Goal: Task Accomplishment & Management: Use online tool/utility

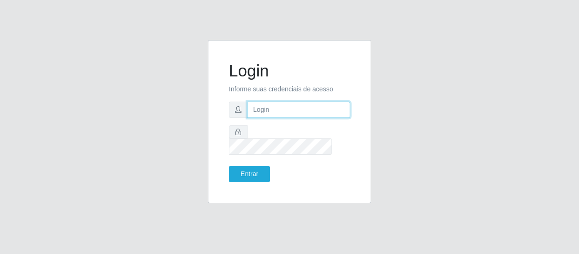
click at [289, 115] on input "text" at bounding box center [298, 110] width 103 height 16
type input "amanda_raissa93@icloud.com"
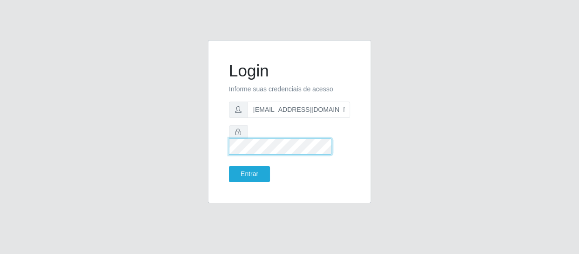
click at [229, 166] on button "Entrar" at bounding box center [249, 174] width 41 height 16
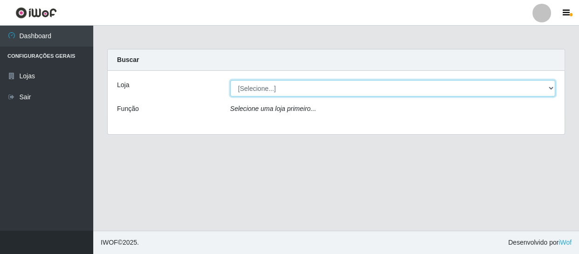
click at [263, 89] on select "[Selecione...] SuperFácil Atacado - São Gonçalo do Amarante" at bounding box center [392, 88] width 325 height 16
select select "408"
click at [230, 80] on select "[Selecione...] SuperFácil Atacado - São Gonçalo do Amarante" at bounding box center [392, 88] width 325 height 16
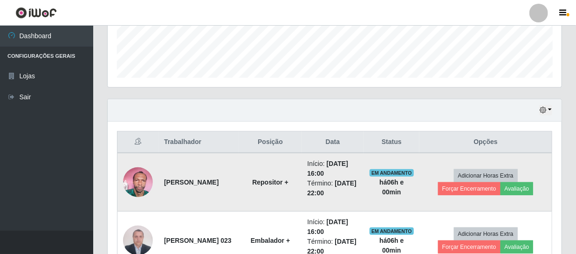
scroll to position [254, 0]
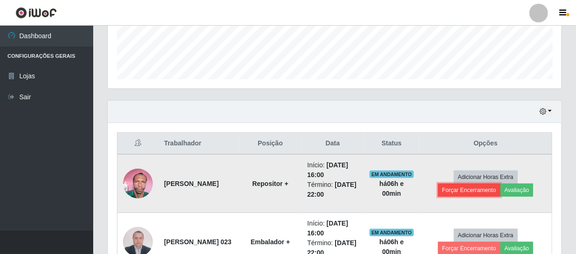
click at [479, 190] on button "Forçar Encerramento" at bounding box center [469, 190] width 62 height 13
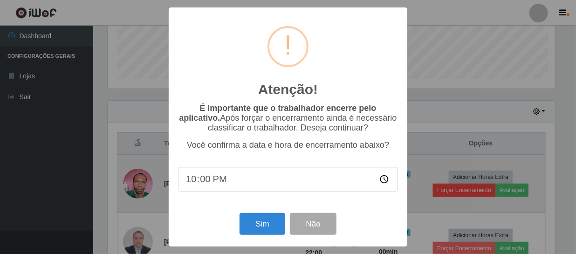
scroll to position [193, 450]
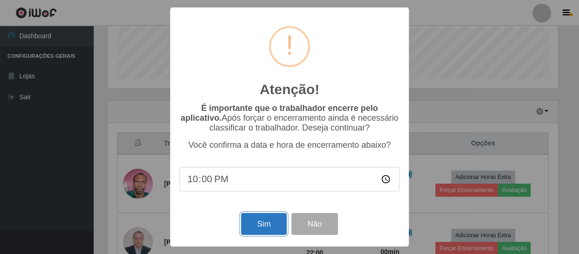
click at [256, 224] on button "Sim" at bounding box center [263, 224] width 45 height 22
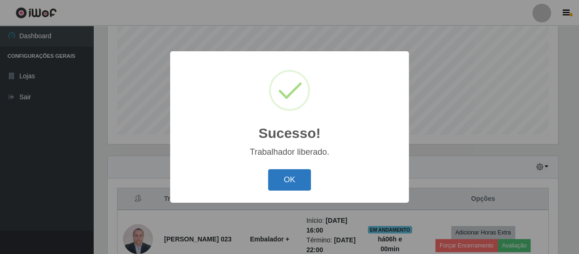
click at [307, 176] on button "OK" at bounding box center [289, 180] width 43 height 22
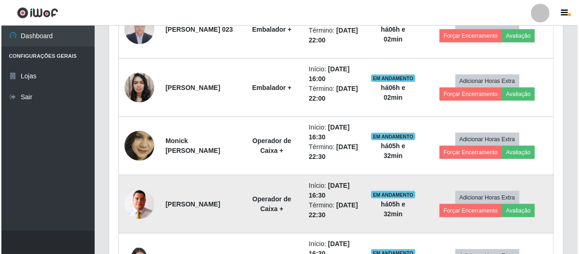
scroll to position [410, 0]
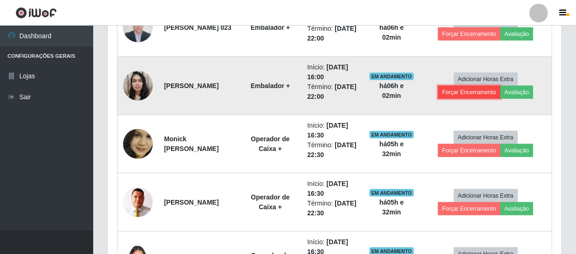
click at [497, 89] on button "Forçar Encerramento" at bounding box center [469, 92] width 62 height 13
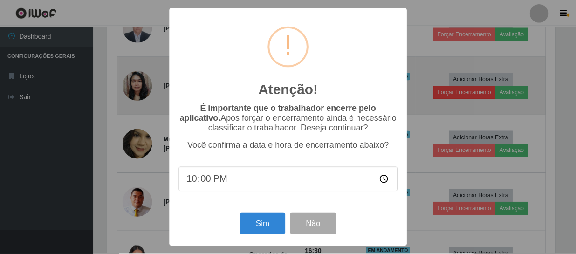
scroll to position [193, 450]
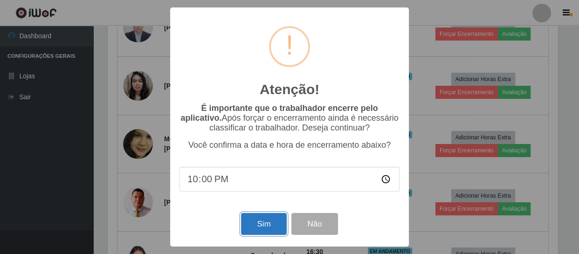
click at [272, 226] on button "Sim" at bounding box center [263, 224] width 45 height 22
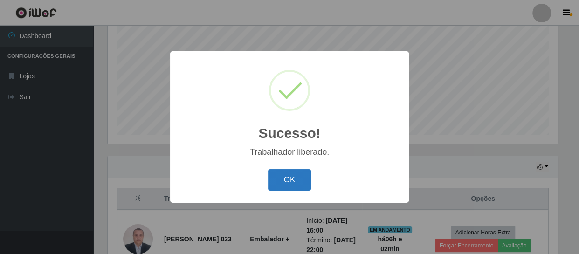
click at [299, 181] on button "OK" at bounding box center [289, 180] width 43 height 22
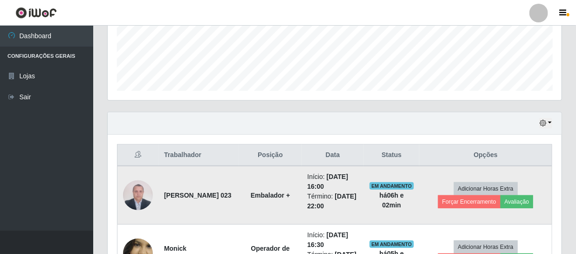
scroll to position [283, 0]
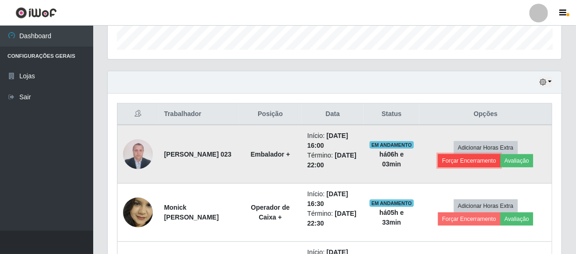
click at [480, 162] on button "Forçar Encerramento" at bounding box center [469, 160] width 62 height 13
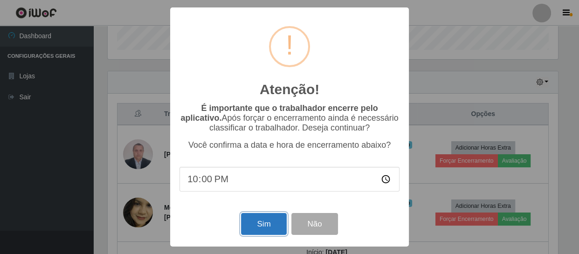
click at [268, 219] on button "Sim" at bounding box center [263, 224] width 45 height 22
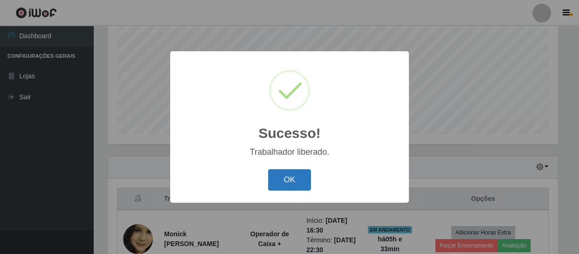
click at [299, 178] on button "OK" at bounding box center [289, 180] width 43 height 22
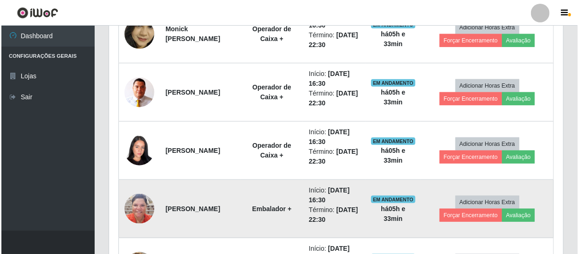
scroll to position [452, 0]
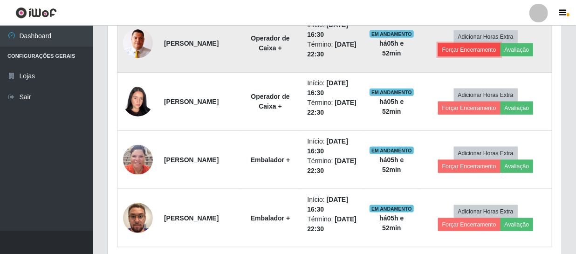
click at [478, 50] on button "Forçar Encerramento" at bounding box center [469, 49] width 62 height 13
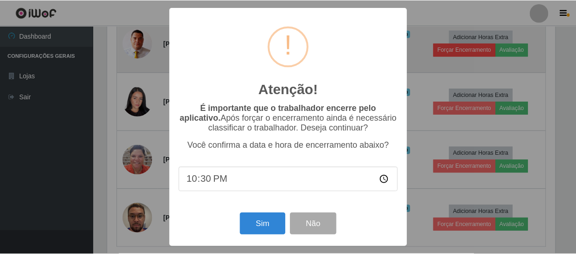
scroll to position [193, 450]
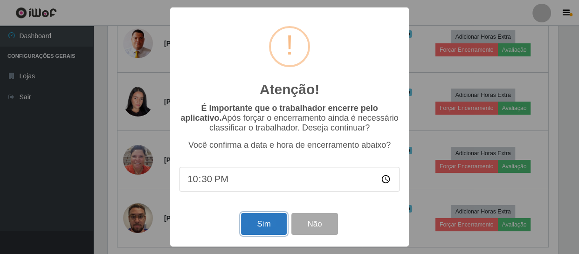
click at [276, 227] on button "Sim" at bounding box center [263, 224] width 45 height 22
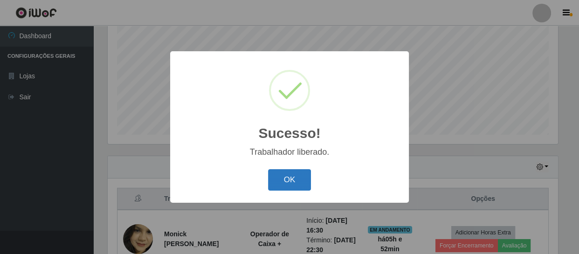
click at [288, 175] on button "OK" at bounding box center [289, 180] width 43 height 22
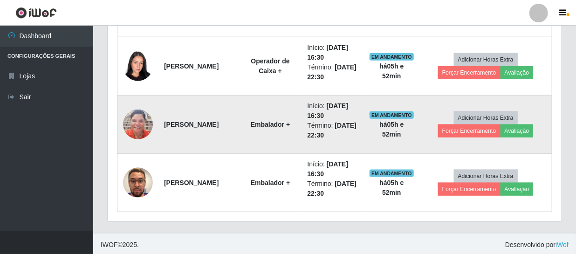
scroll to position [431, 0]
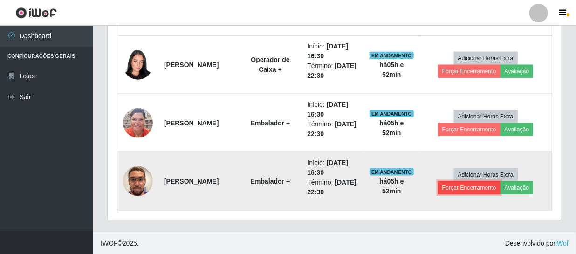
click at [454, 186] on button "Forçar Encerramento" at bounding box center [469, 187] width 62 height 13
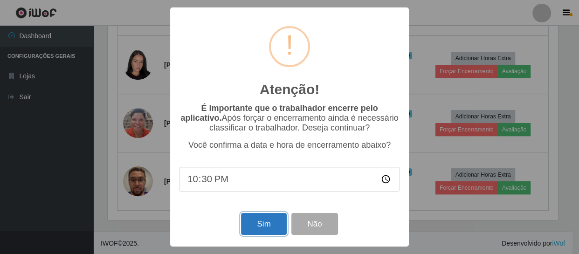
click at [268, 226] on button "Sim" at bounding box center [263, 224] width 45 height 22
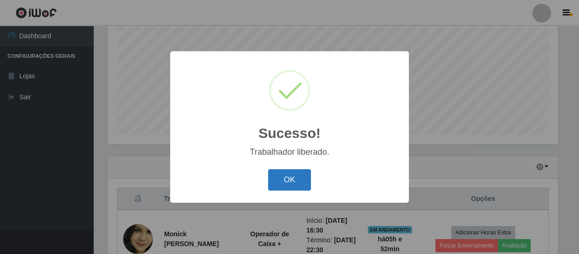
click at [306, 186] on button "OK" at bounding box center [289, 180] width 43 height 22
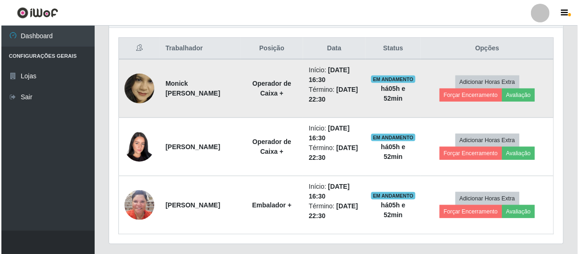
scroll to position [368, 0]
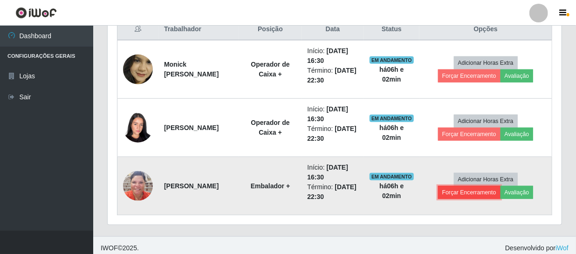
click at [459, 191] on button "Forçar Encerramento" at bounding box center [469, 192] width 62 height 13
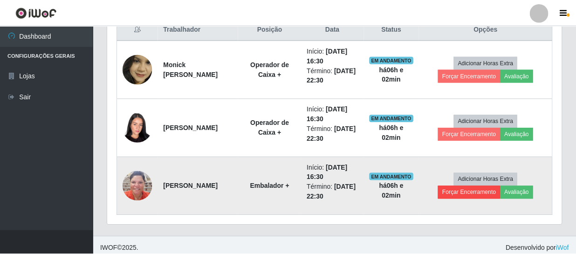
scroll to position [193, 450]
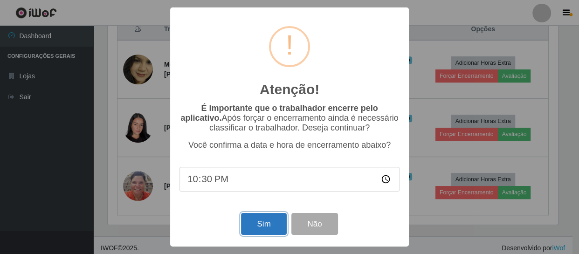
click at [261, 227] on button "Sim" at bounding box center [263, 224] width 45 height 22
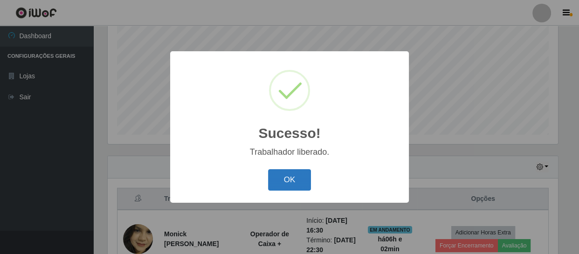
click at [294, 181] on button "OK" at bounding box center [289, 180] width 43 height 22
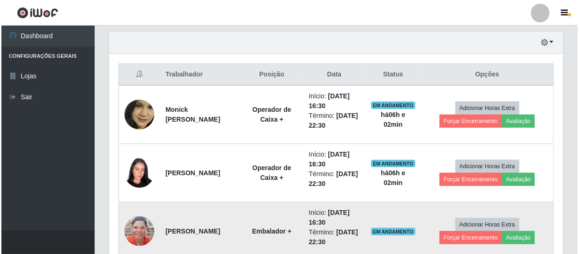
scroll to position [368, 0]
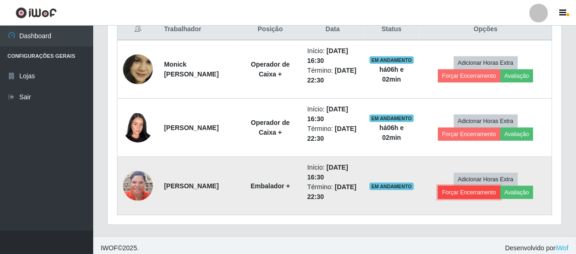
click at [459, 195] on button "Forçar Encerramento" at bounding box center [469, 192] width 62 height 13
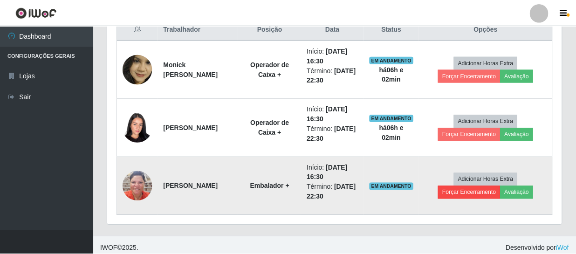
scroll to position [193, 450]
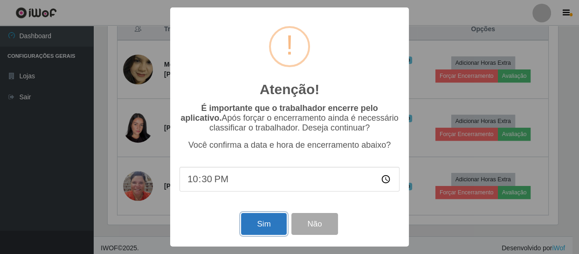
click at [261, 222] on button "Sim" at bounding box center [263, 224] width 45 height 22
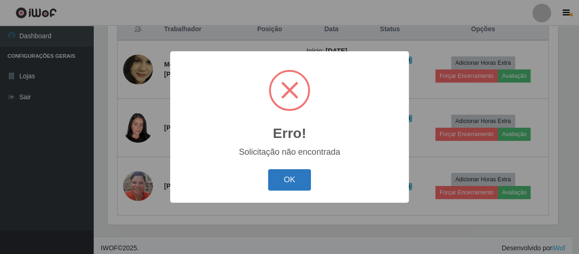
click at [296, 180] on button "OK" at bounding box center [289, 180] width 43 height 22
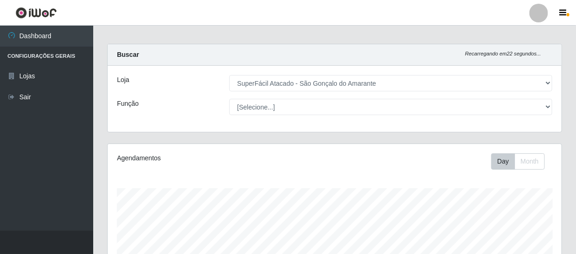
scroll to position [0, 0]
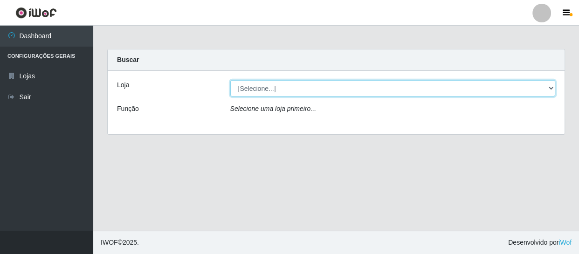
click at [286, 84] on select "[Selecione...] SuperFácil Atacado - São Gonçalo do Amarante" at bounding box center [392, 88] width 325 height 16
select select "408"
click at [230, 80] on select "[Selecione...] SuperFácil Atacado - São Gonçalo do Amarante" at bounding box center [392, 88] width 325 height 16
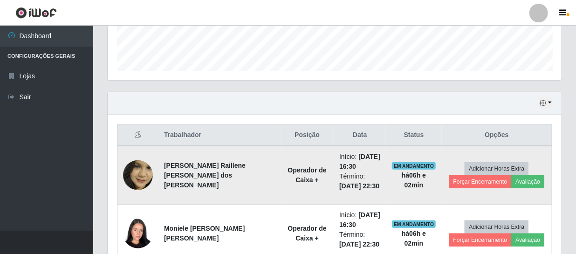
scroll to position [315, 0]
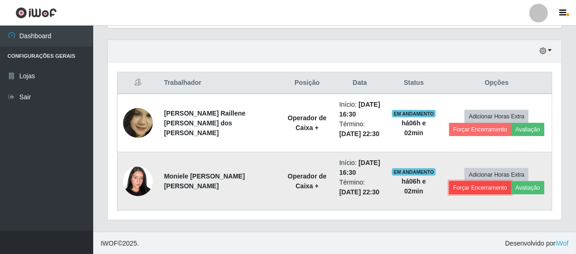
click at [468, 185] on button "Forçar Encerramento" at bounding box center [480, 187] width 62 height 13
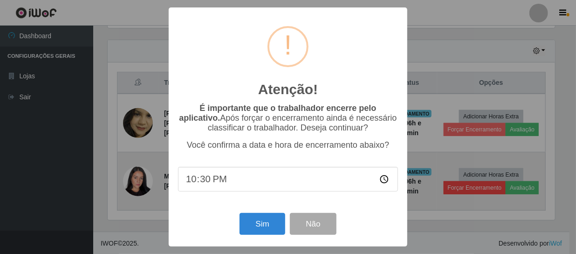
scroll to position [193, 450]
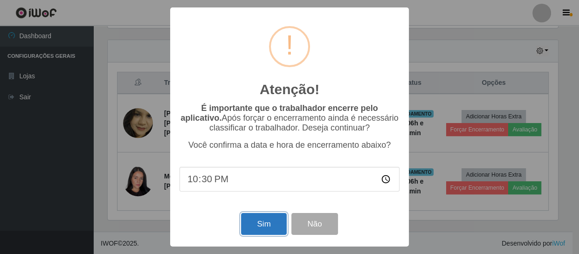
click at [276, 227] on button "Sim" at bounding box center [263, 224] width 45 height 22
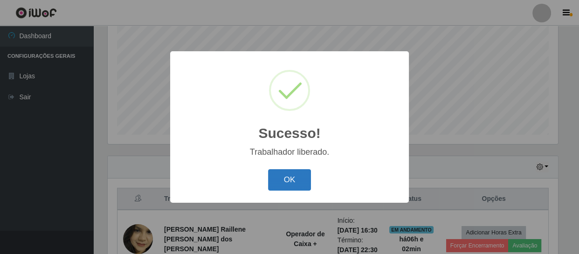
click at [301, 181] on button "OK" at bounding box center [289, 180] width 43 height 22
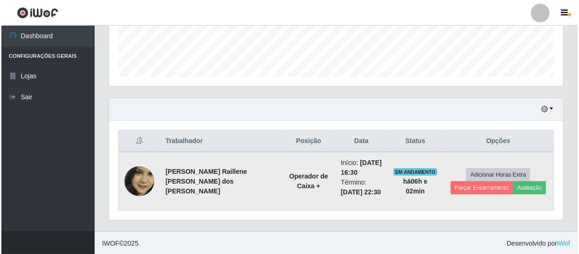
scroll to position [256, 0]
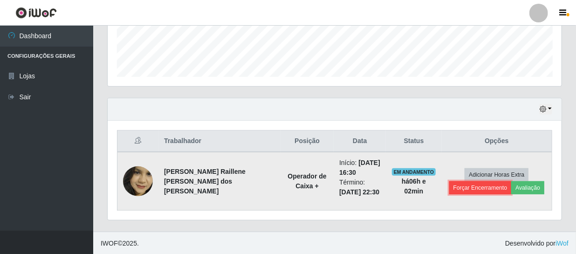
click at [454, 190] on button "Forçar Encerramento" at bounding box center [480, 187] width 62 height 13
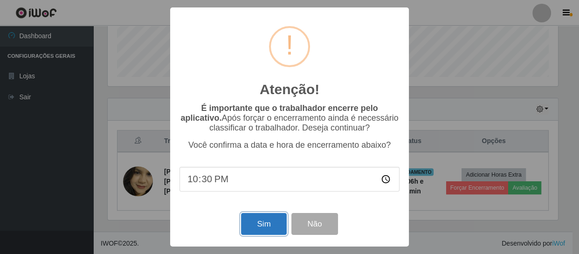
click at [261, 226] on button "Sim" at bounding box center [263, 224] width 45 height 22
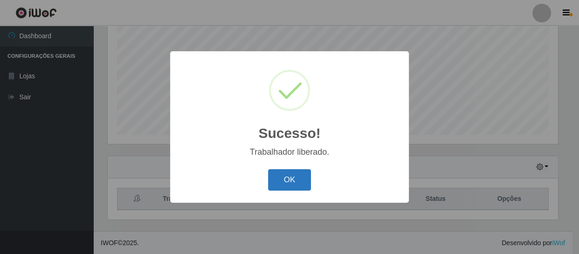
click at [289, 179] on button "OK" at bounding box center [289, 180] width 43 height 22
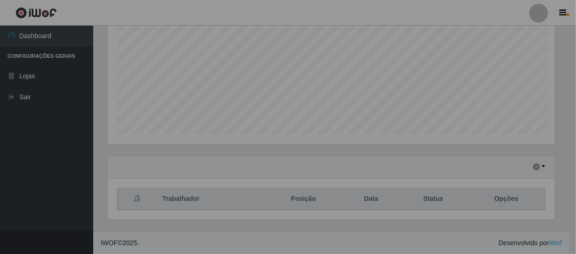
scroll to position [193, 454]
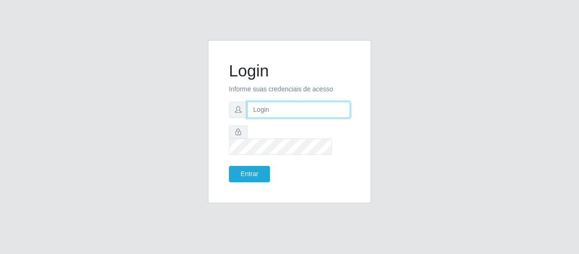
click at [274, 117] on input "text" at bounding box center [298, 110] width 103 height 16
type input "[PERSON_NAME][EMAIL_ADDRESS][DOMAIN_NAME]"
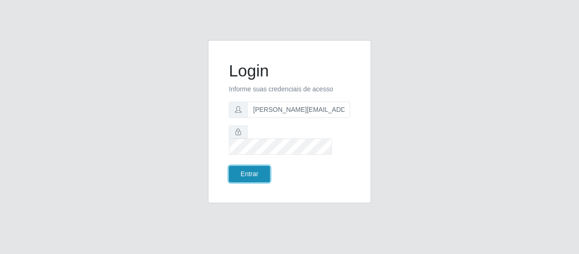
click at [251, 166] on button "Entrar" at bounding box center [249, 174] width 41 height 16
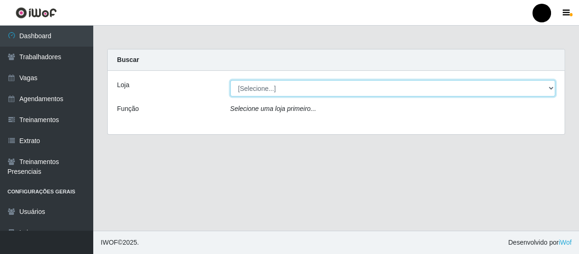
click at [551, 87] on select "[Selecione...] SuperFácil Atacado - Emaús SuperFácil Atacado - Rodoviária Super…" at bounding box center [392, 88] width 325 height 16
select select "408"
click at [230, 80] on select "[Selecione...] SuperFácil Atacado - Emaús SuperFácil Atacado - Rodoviária Super…" at bounding box center [392, 88] width 325 height 16
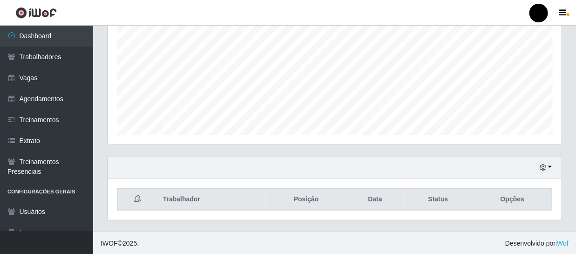
scroll to position [199, 0]
